Goal: Transaction & Acquisition: Obtain resource

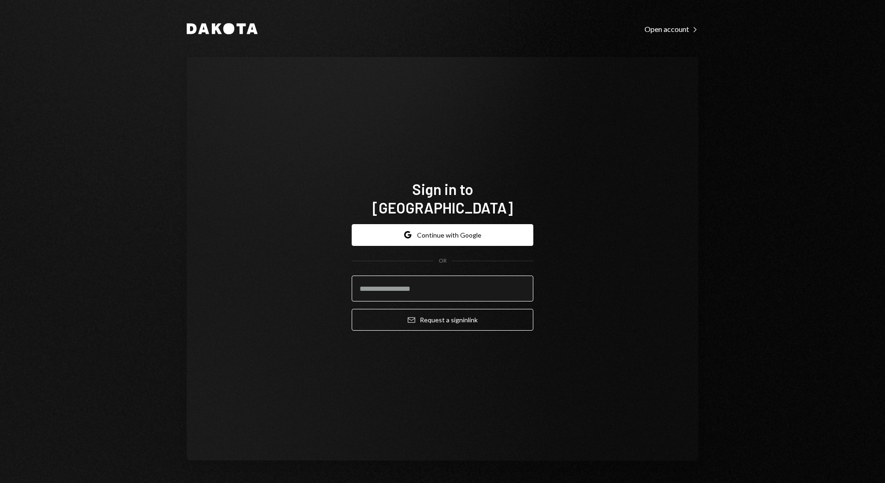
click at [449, 279] on input "email" at bounding box center [443, 289] width 182 height 26
type input "**********"
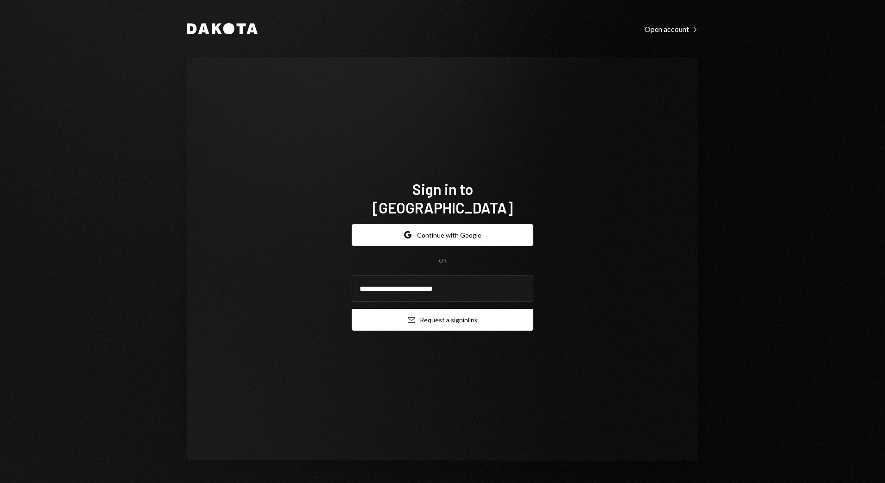
click at [436, 309] on button "Email Request a sign in link" at bounding box center [443, 320] width 182 height 22
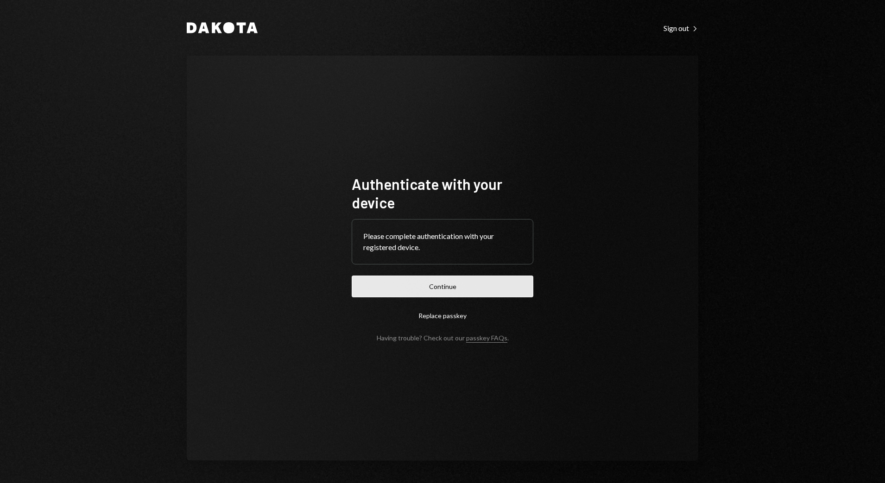
click at [443, 295] on button "Continue" at bounding box center [443, 287] width 182 height 22
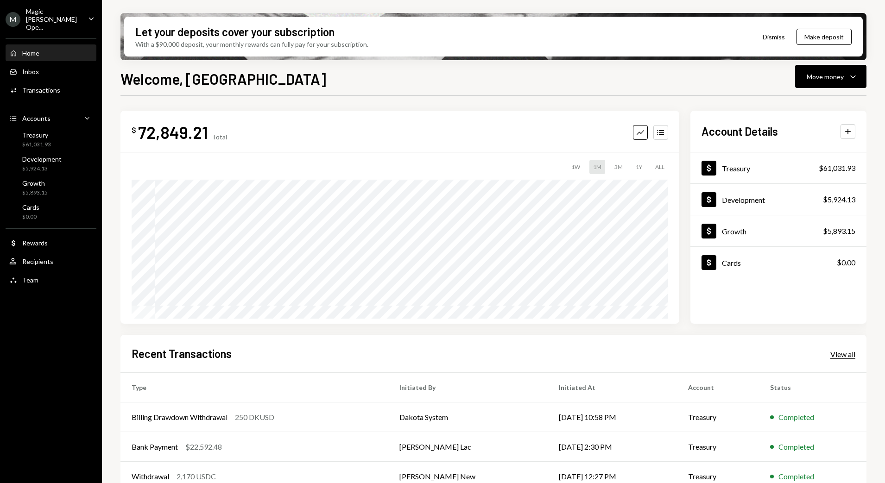
click at [845, 358] on div "View all" at bounding box center [842, 354] width 25 height 9
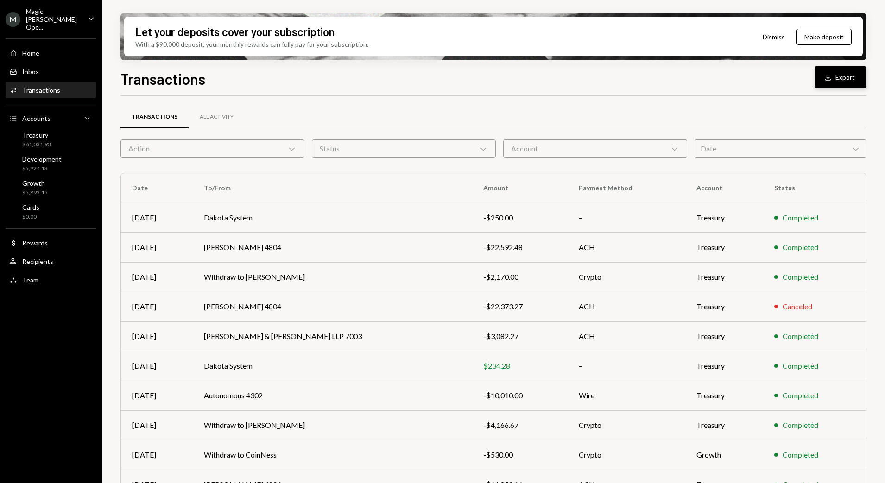
click at [844, 75] on button "Download Export" at bounding box center [840, 77] width 52 height 22
click at [69, 9] on div "Magic [PERSON_NAME] Ope..." at bounding box center [53, 19] width 55 height 24
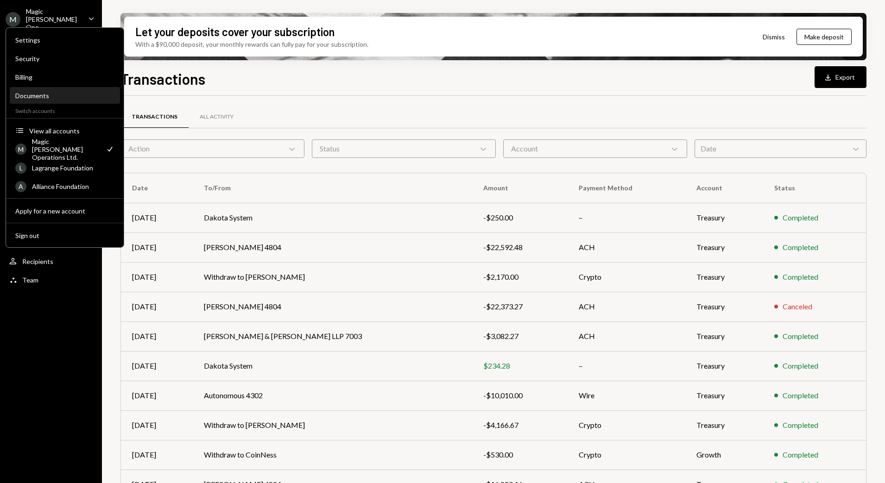
click at [56, 100] on div "Documents" at bounding box center [64, 96] width 99 height 16
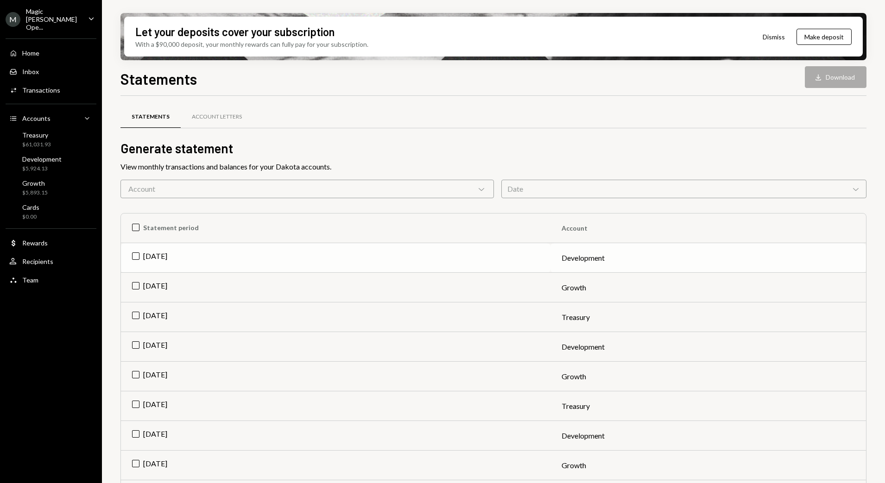
click at [140, 257] on td "[DATE]" at bounding box center [335, 258] width 429 height 30
click at [137, 289] on td "[DATE]" at bounding box center [335, 288] width 429 height 30
click at [133, 320] on td "[DATE]" at bounding box center [335, 317] width 429 height 30
click at [846, 76] on button "Download Download (3)" at bounding box center [831, 77] width 70 height 22
drag, startPoint x: 435, startPoint y: 94, endPoint x: 426, endPoint y: 94, distance: 9.3
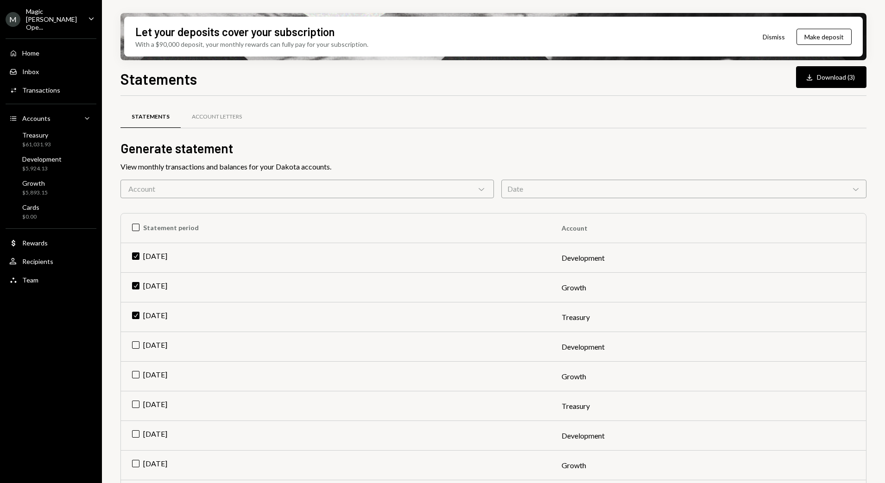
click at [435, 94] on div "Statements Download Download (3) Statements Account Letters Generate statement …" at bounding box center [493, 303] width 746 height 470
click at [79, 11] on div "Magic [PERSON_NAME] Ope..." at bounding box center [53, 19] width 55 height 24
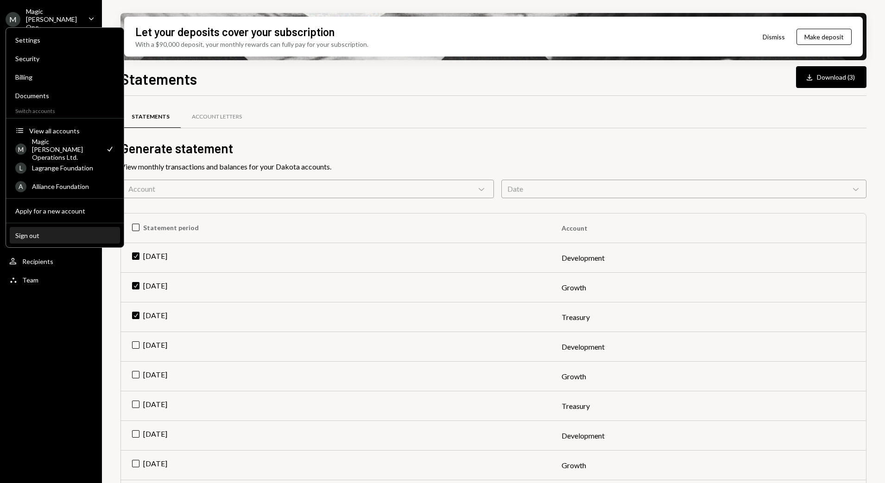
click at [54, 235] on div "Sign out" at bounding box center [64, 236] width 99 height 8
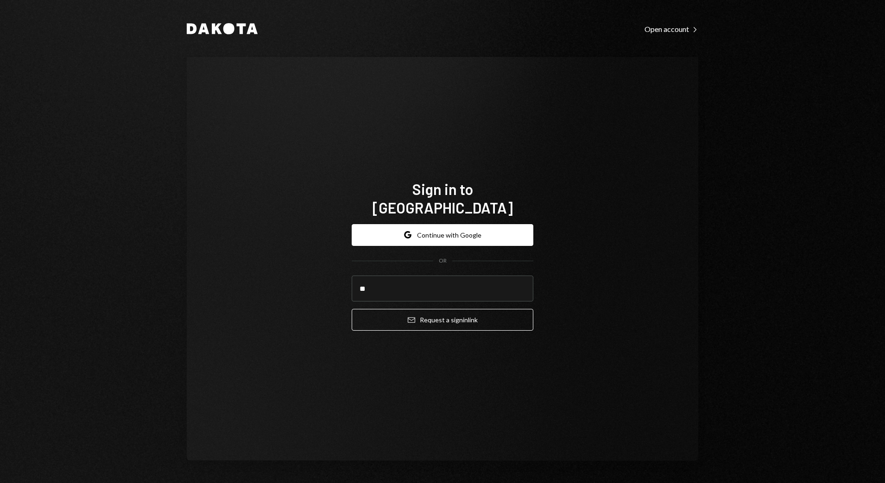
type input "**********"
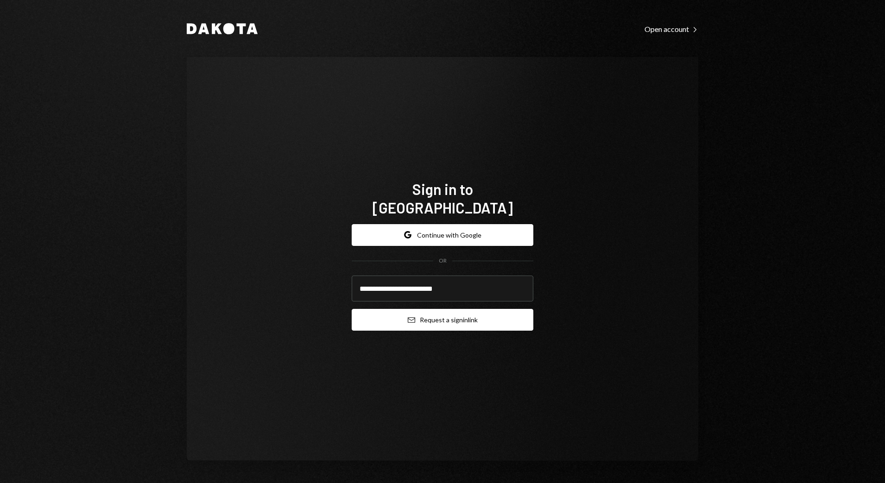
click at [426, 309] on button "Email Request a sign in link" at bounding box center [443, 320] width 182 height 22
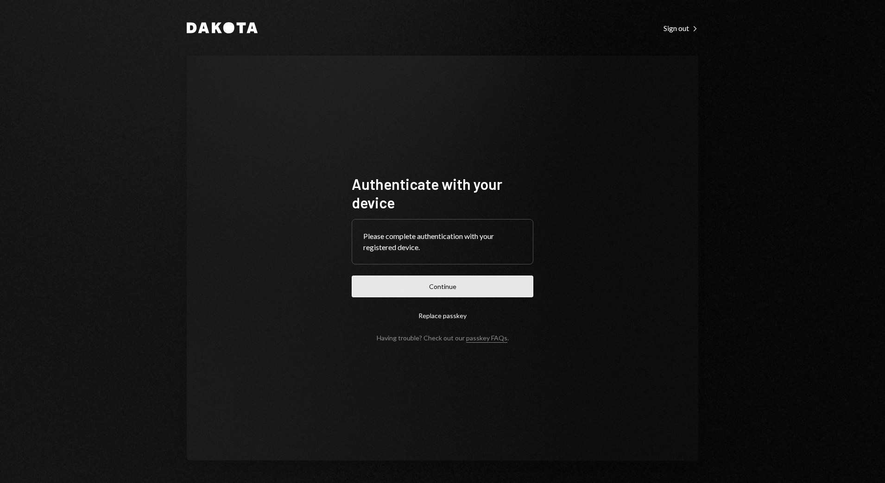
click at [422, 295] on button "Continue" at bounding box center [443, 287] width 182 height 22
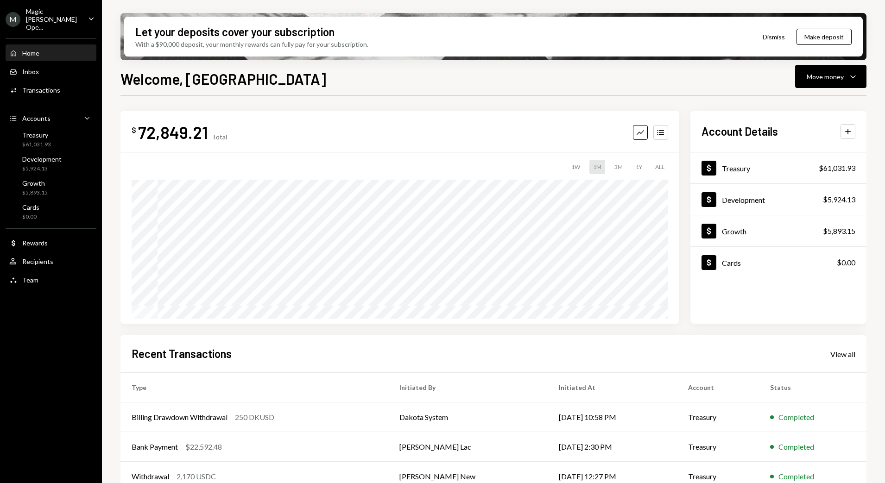
click at [48, 33] on div "Home Home Inbox Inbox Activities Transactions Accounts Accounts Caret Down Trea…" at bounding box center [51, 161] width 102 height 257
click at [50, 11] on div "Magic [PERSON_NAME] Ope..." at bounding box center [53, 19] width 55 height 24
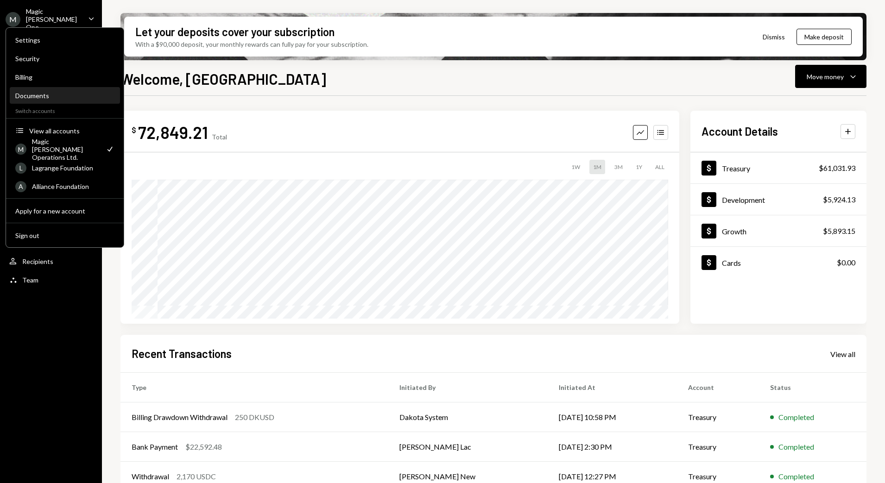
click at [48, 96] on div "Documents" at bounding box center [64, 96] width 99 height 8
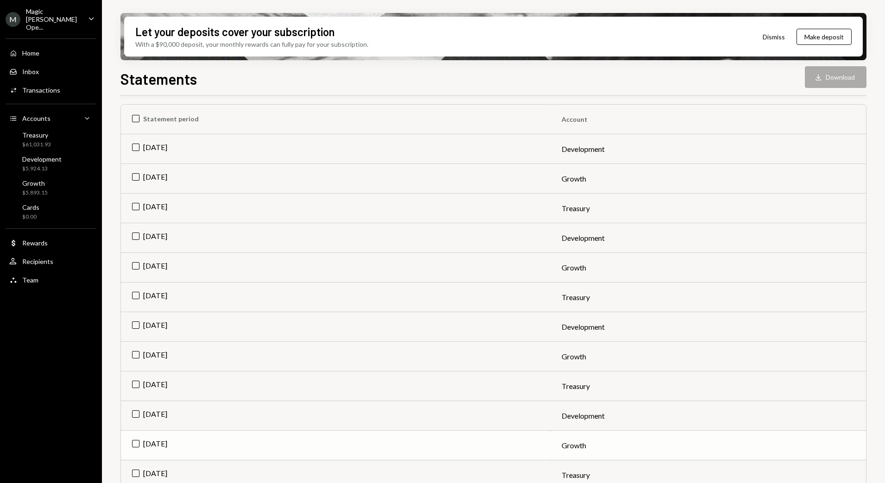
scroll to position [116, 0]
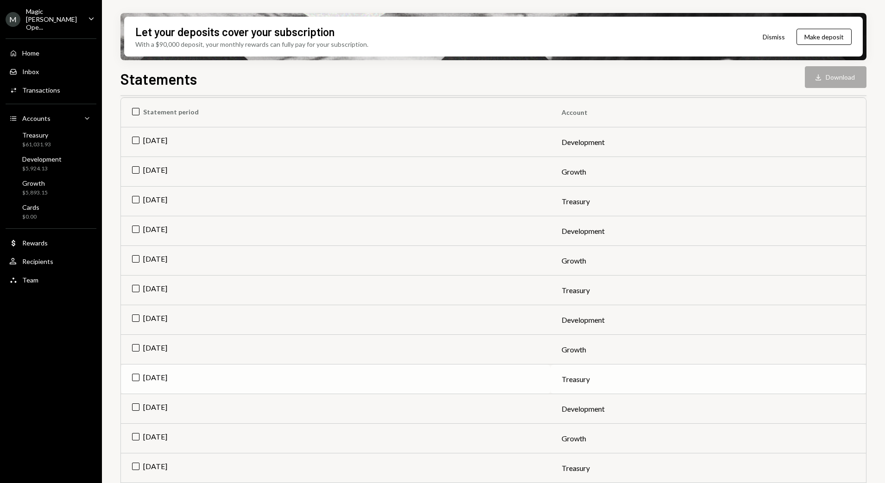
click at [140, 375] on td "[DATE]" at bounding box center [335, 379] width 429 height 30
click at [138, 350] on td "[DATE]" at bounding box center [335, 350] width 429 height 30
click at [140, 317] on td "[DATE]" at bounding box center [335, 320] width 429 height 30
click at [823, 76] on button "Download Download (3)" at bounding box center [831, 77] width 70 height 22
drag, startPoint x: 141, startPoint y: 320, endPoint x: 141, endPoint y: 325, distance: 5.6
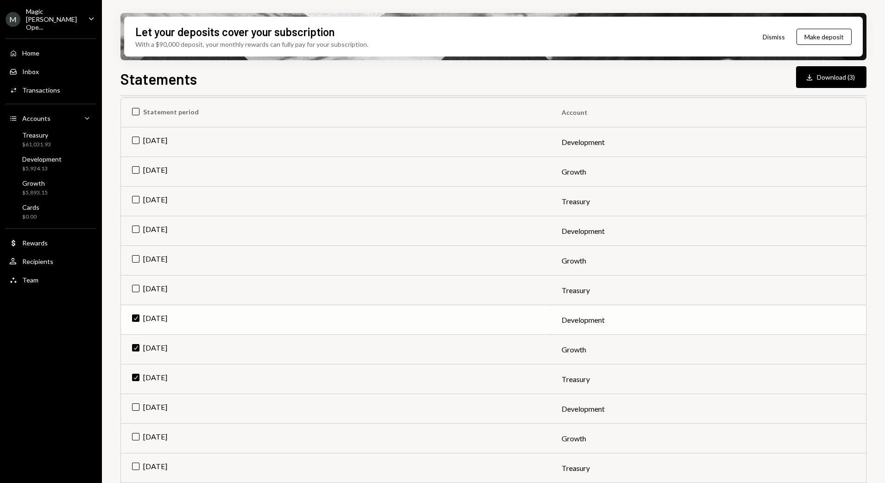
click at [141, 321] on td "Check Jul 2025" at bounding box center [335, 320] width 429 height 30
click at [142, 346] on td "Check Jul 2025" at bounding box center [335, 350] width 429 height 30
click at [138, 381] on td "Check Jul 2025" at bounding box center [335, 379] width 429 height 30
click at [176, 471] on td "[DATE]" at bounding box center [335, 468] width 429 height 30
click at [836, 78] on button "Download Download" at bounding box center [835, 77] width 62 height 22
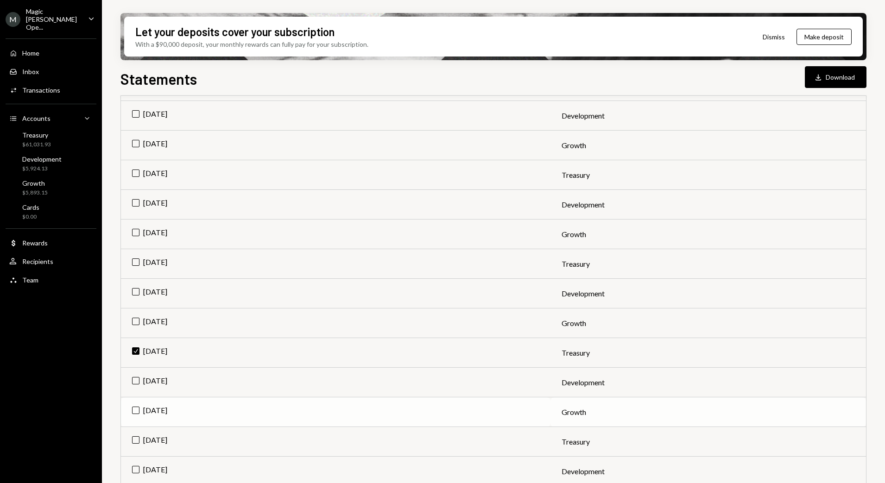
scroll to position [232, 0]
click at [134, 350] on td "Check Jun 2025" at bounding box center [335, 353] width 429 height 30
click at [130, 441] on td "[DATE]" at bounding box center [335, 442] width 429 height 30
click at [839, 79] on button "Download Download" at bounding box center [835, 77] width 62 height 22
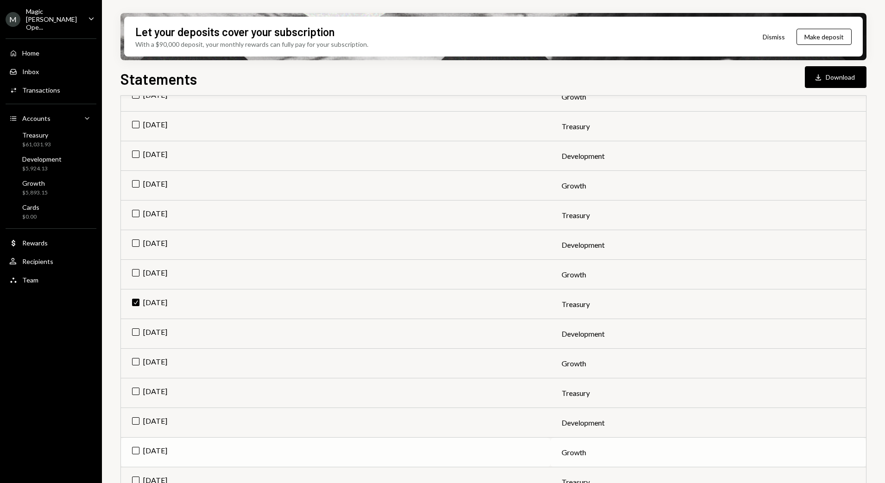
scroll to position [405, 0]
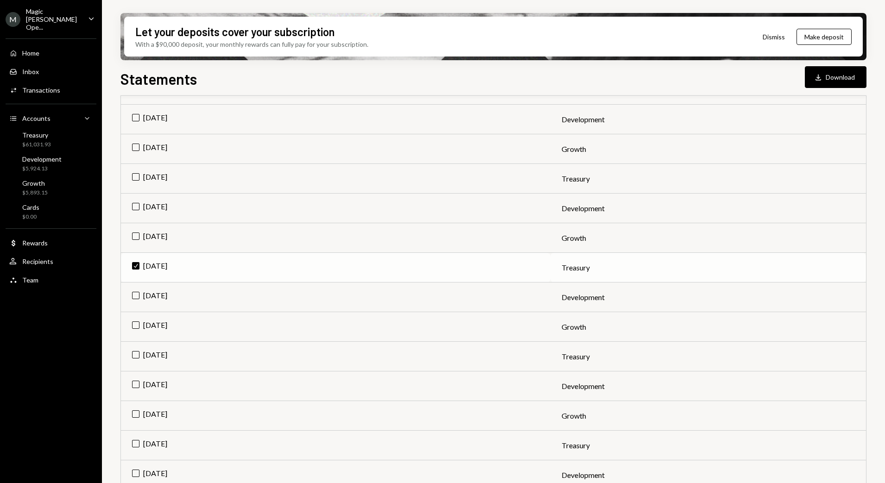
click at [137, 263] on td "Check May 2025" at bounding box center [335, 268] width 429 height 30
click at [138, 353] on td "[DATE]" at bounding box center [335, 357] width 429 height 30
click at [847, 74] on button "Download Download" at bounding box center [835, 77] width 62 height 22
click at [135, 357] on td "Check Apr 2025" at bounding box center [335, 357] width 429 height 30
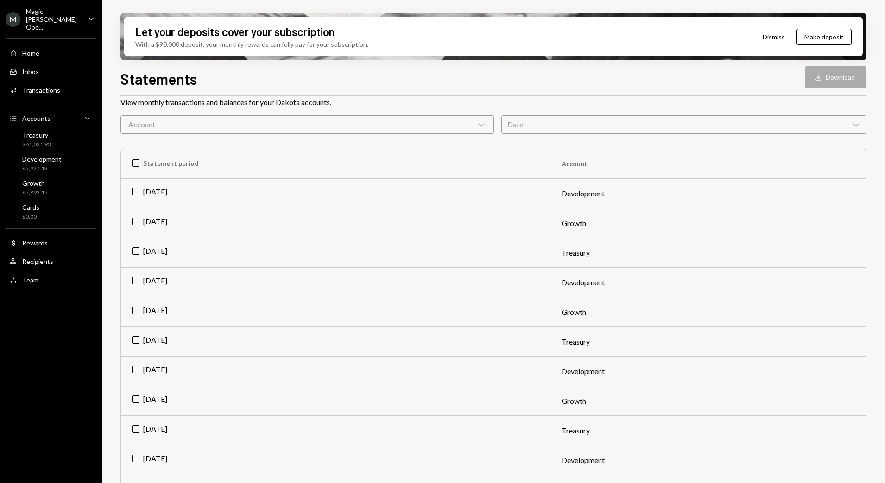
scroll to position [0, 0]
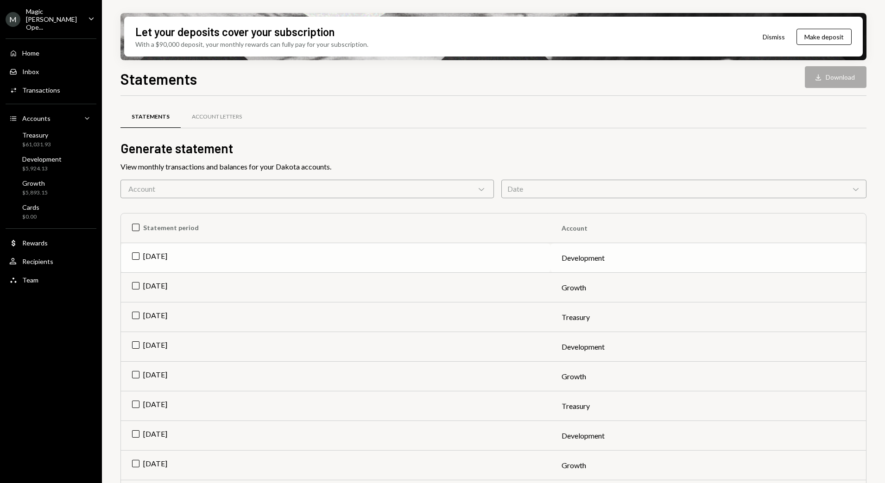
click at [139, 258] on td "[DATE]" at bounding box center [335, 258] width 429 height 30
click at [138, 258] on td "Check Sep 2025" at bounding box center [335, 258] width 429 height 30
click at [145, 317] on td "[DATE]" at bounding box center [335, 317] width 429 height 30
click at [843, 83] on button "Download Download" at bounding box center [835, 77] width 62 height 22
